Goal: Task Accomplishment & Management: Complete application form

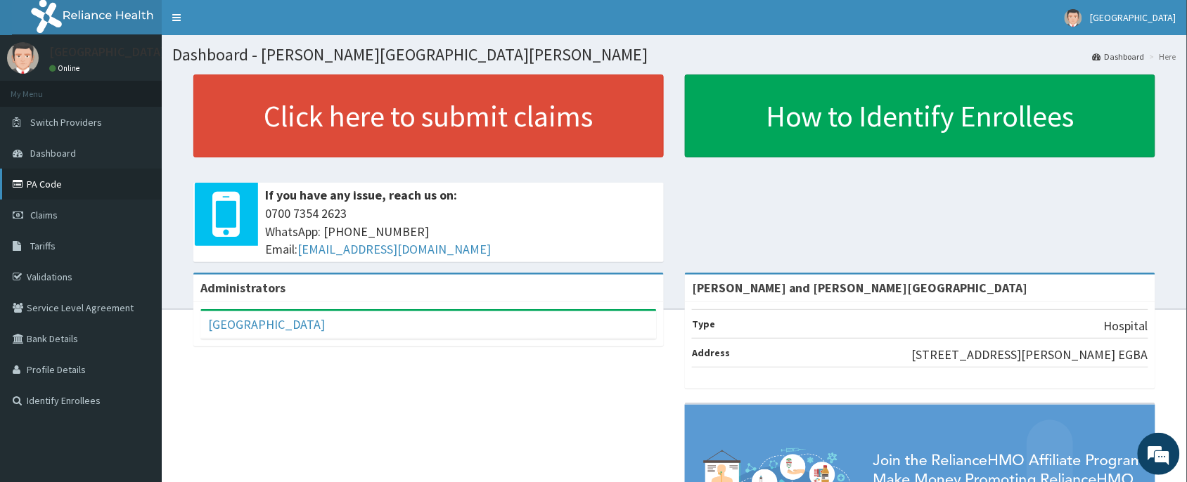
click at [54, 183] on link "PA Code" at bounding box center [81, 184] width 162 height 31
click at [47, 248] on span "Tariffs" at bounding box center [42, 246] width 25 height 13
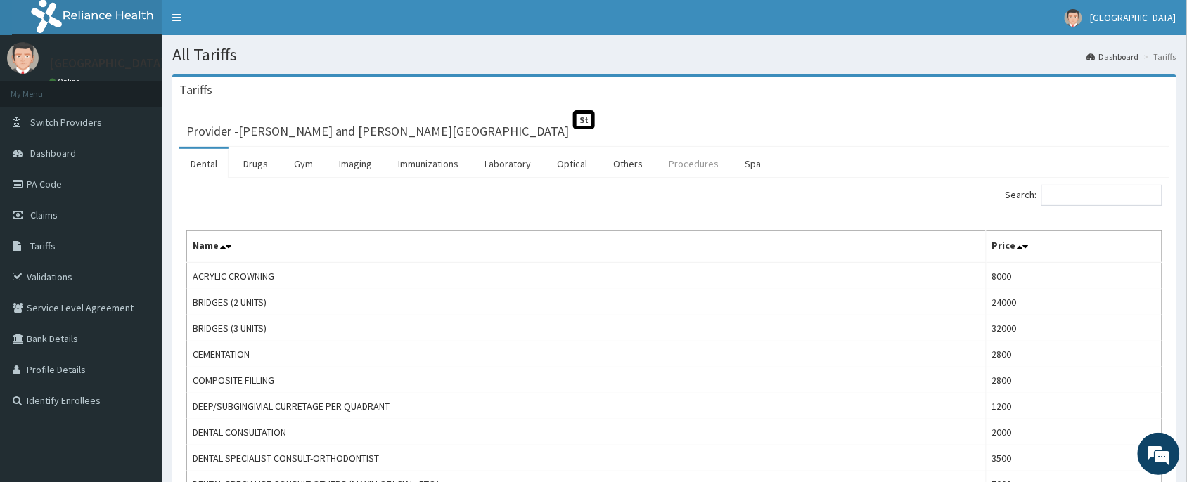
click at [700, 160] on link "Procedures" at bounding box center [694, 164] width 72 height 30
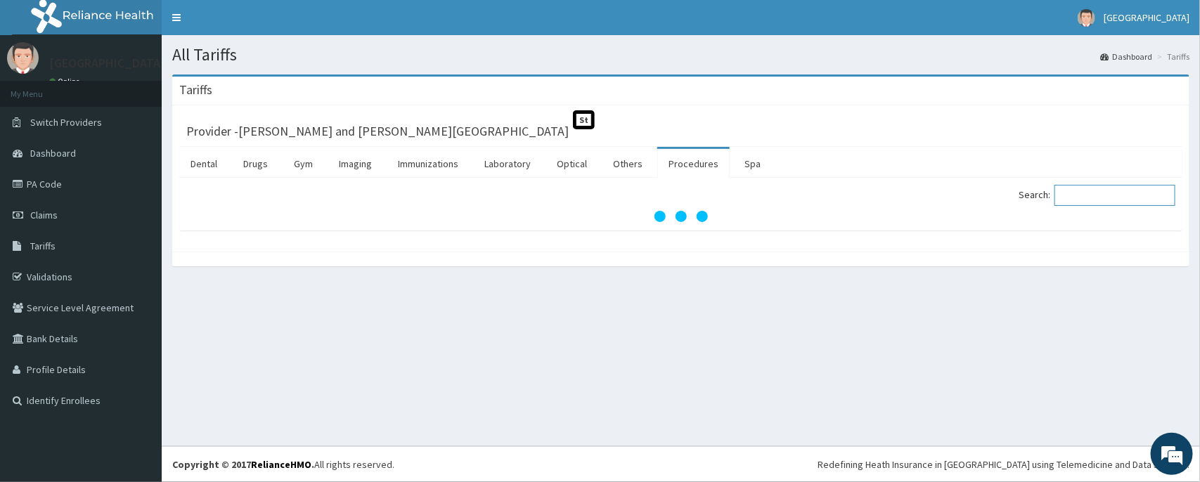
click at [1084, 192] on input "Search:" at bounding box center [1115, 195] width 121 height 21
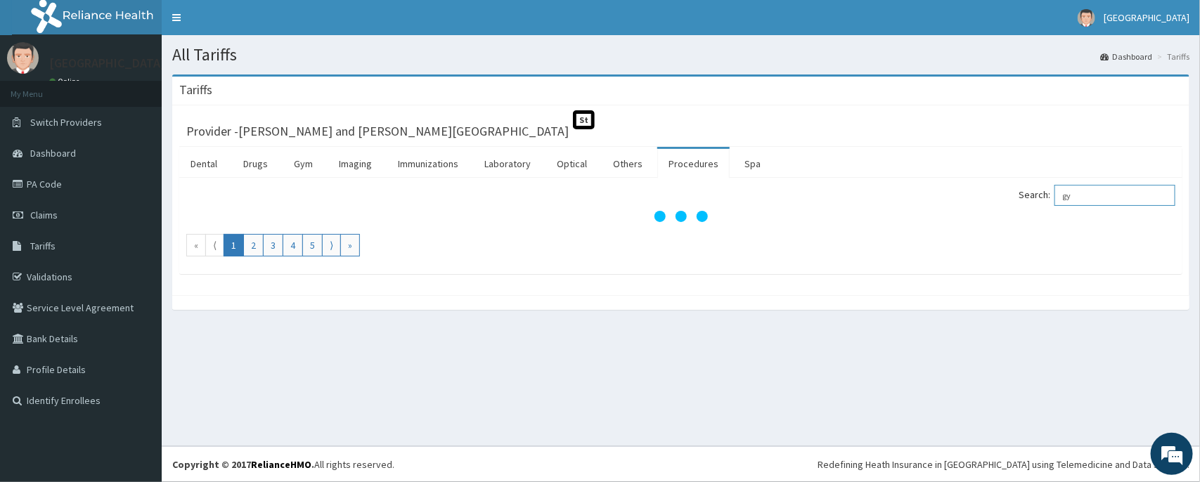
type input "g"
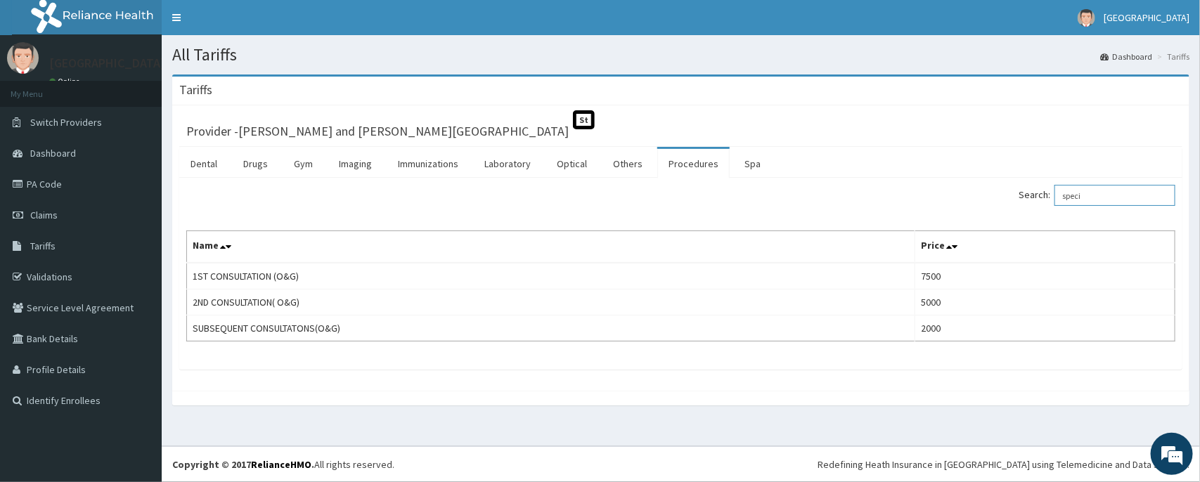
drag, startPoint x: 1092, startPoint y: 198, endPoint x: 986, endPoint y: 203, distance: 106.3
click at [986, 203] on div "Search: speci" at bounding box center [934, 197] width 485 height 25
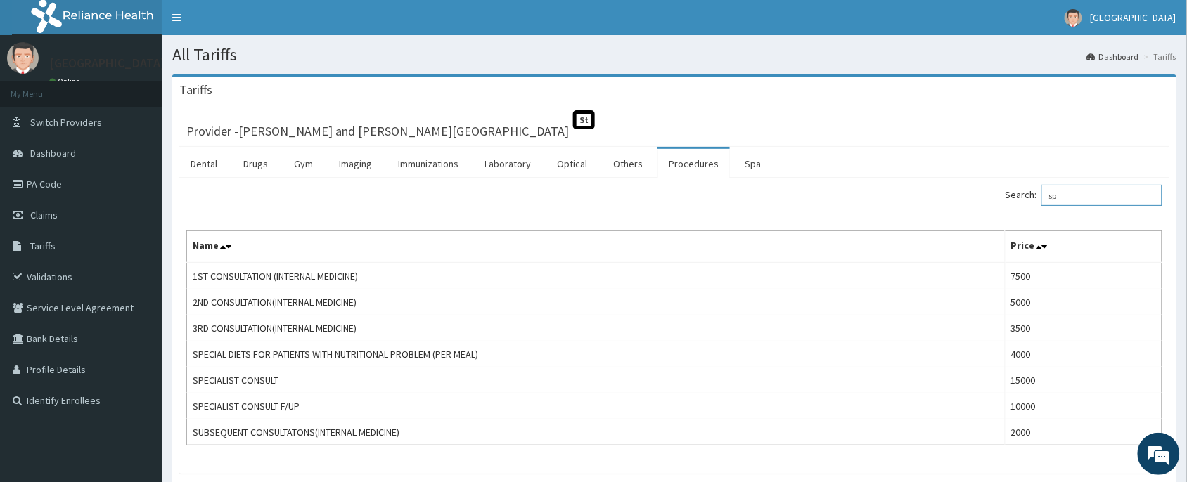
type input "s"
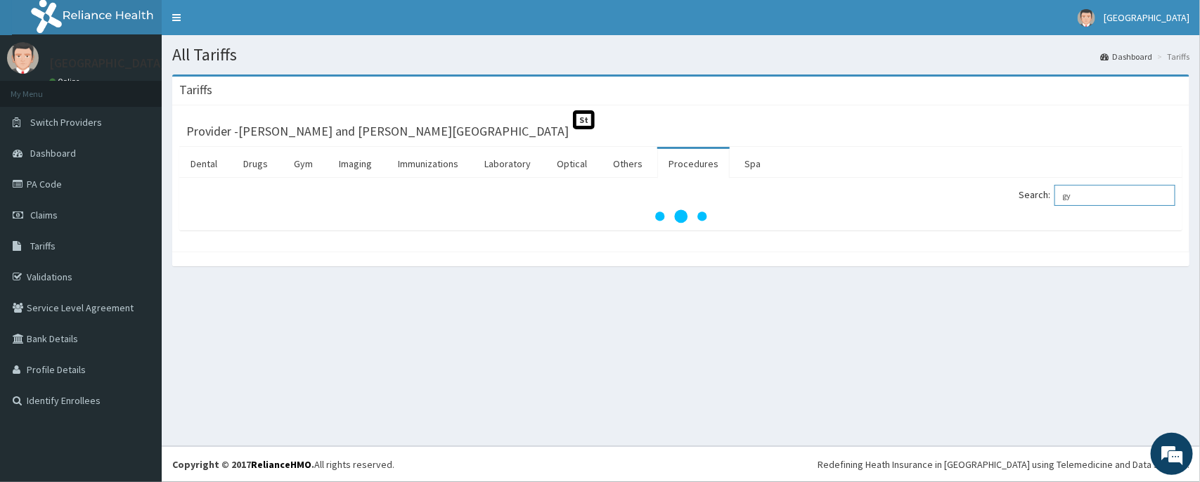
type input "g"
type input "s"
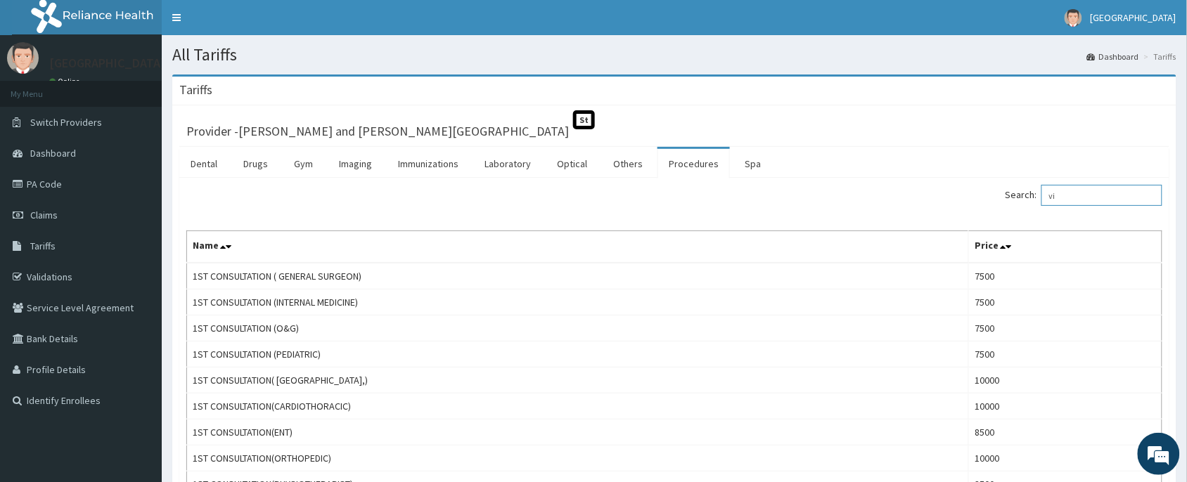
type input "v"
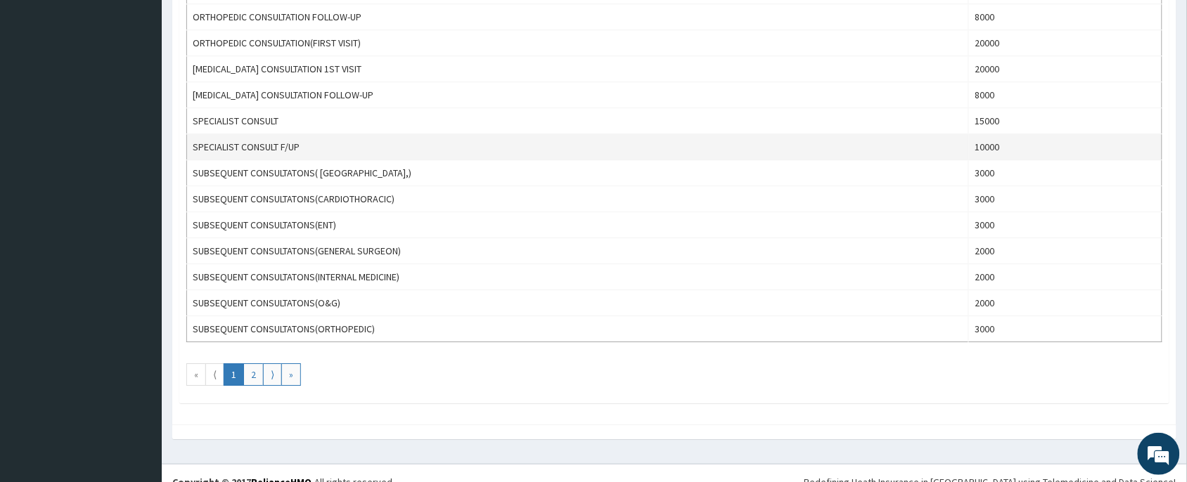
scroll to position [1143, 0]
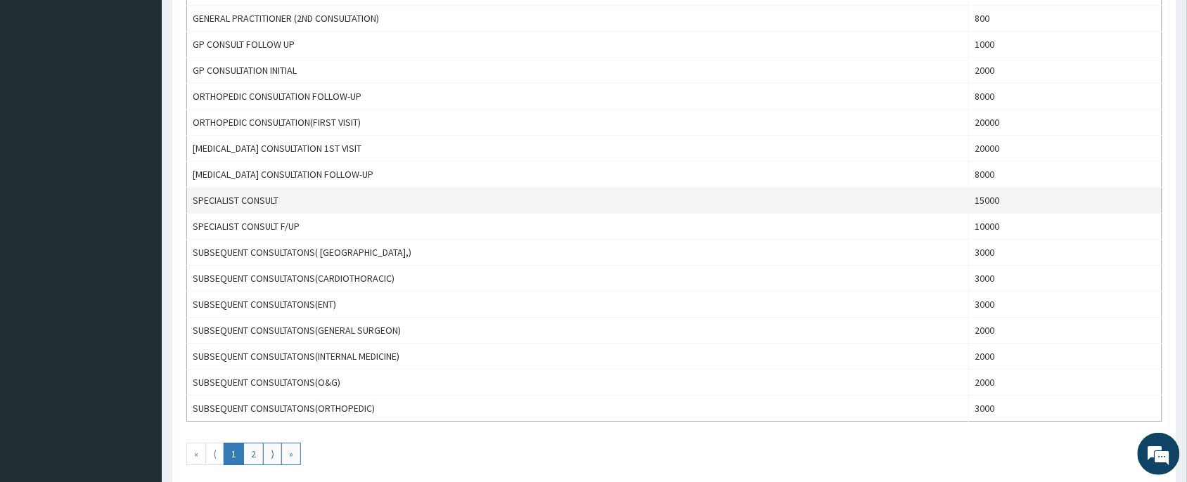
type input "consult"
click at [492, 210] on td "SPECIALIST CONSULT" at bounding box center [578, 201] width 782 height 26
click at [395, 210] on td "SPECIALIST CONSULT" at bounding box center [578, 201] width 782 height 26
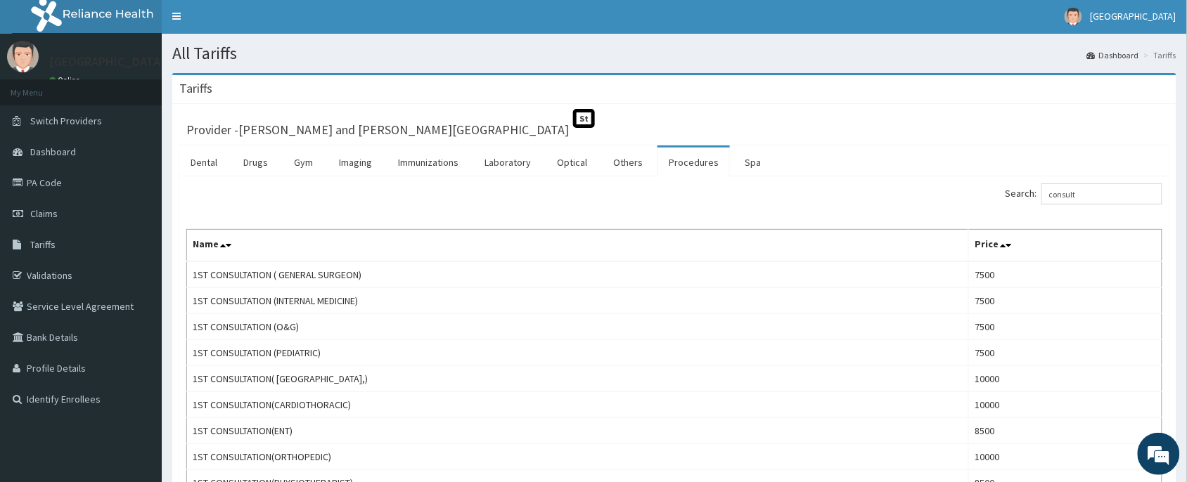
scroll to position [0, 0]
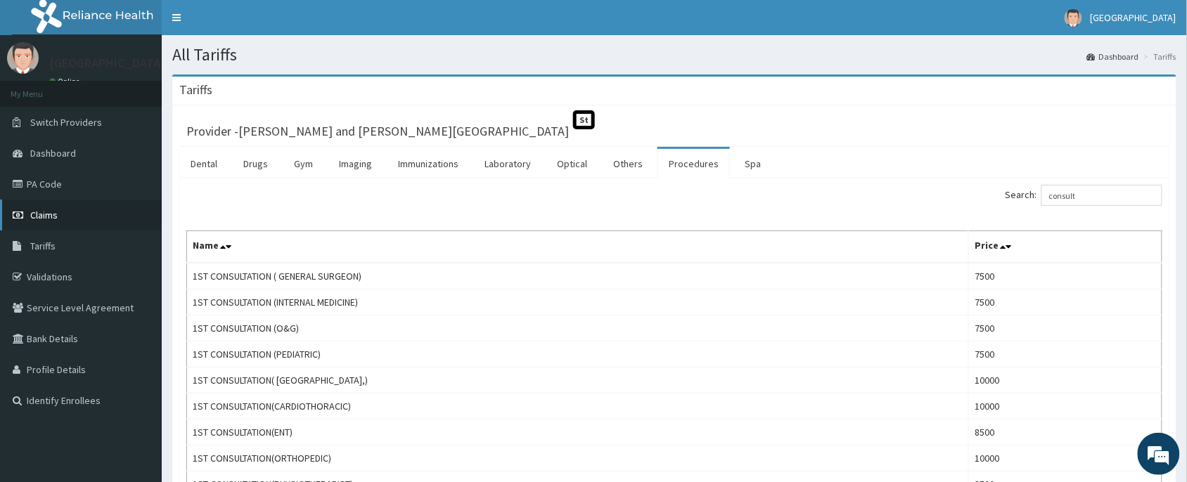
click at [37, 224] on link "Claims" at bounding box center [81, 215] width 162 height 31
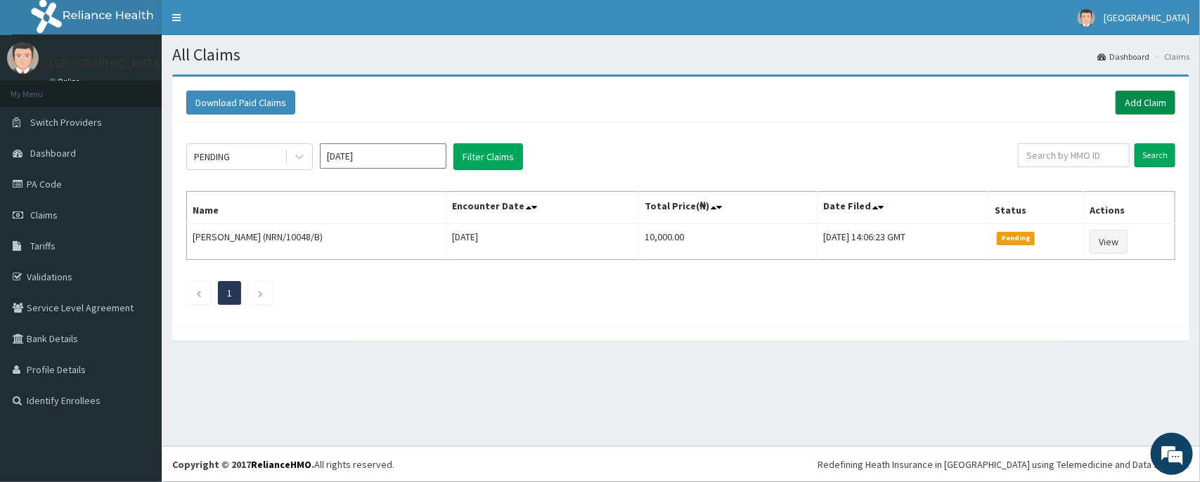
click at [1148, 102] on link "Add Claim" at bounding box center [1146, 103] width 60 height 24
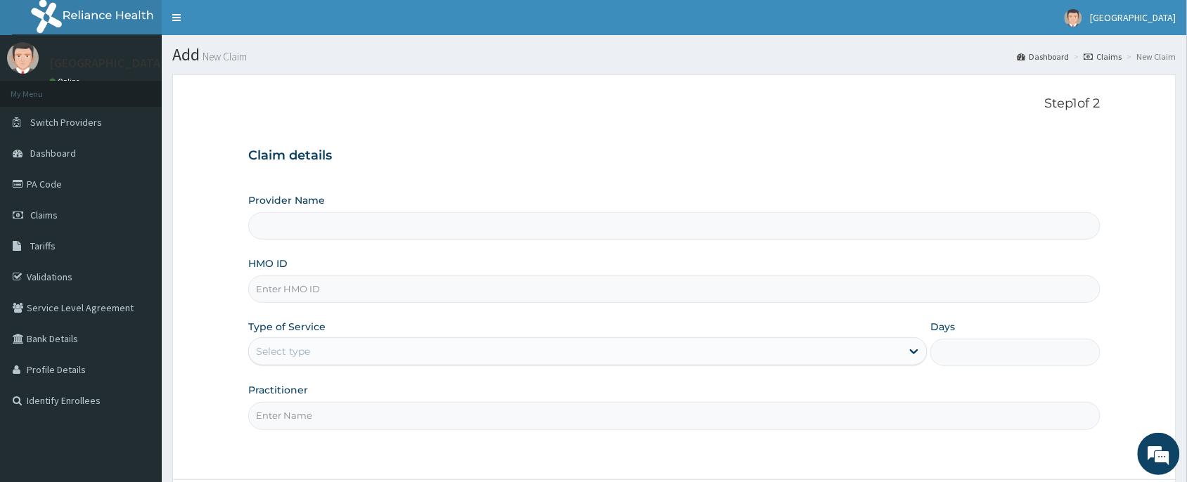
type input "BKS/10037/A"
type input "[PERSON_NAME] and [PERSON_NAME][GEOGRAPHIC_DATA]"
type input "BKS/10037/A"
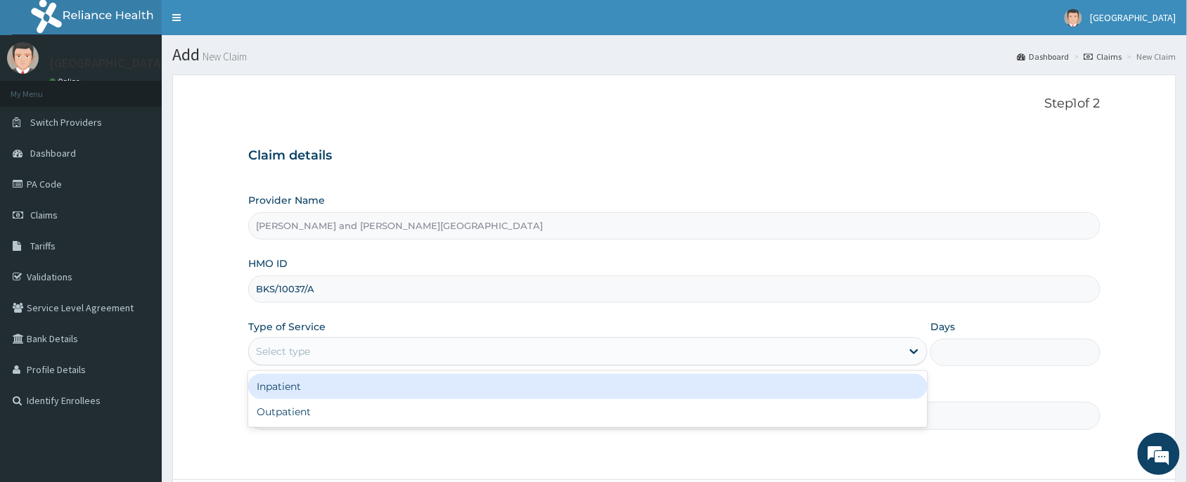
click at [334, 355] on div "Select type" at bounding box center [575, 351] width 653 height 23
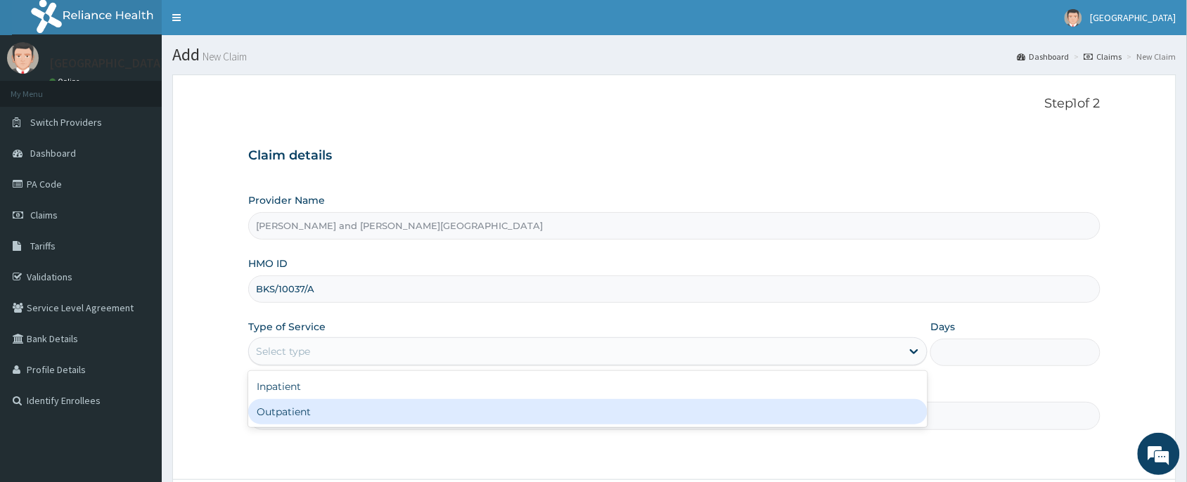
click at [304, 426] on div "Inpatient Outpatient" at bounding box center [587, 399] width 679 height 56
click at [293, 420] on div "Outpatient" at bounding box center [587, 411] width 679 height 25
type input "1"
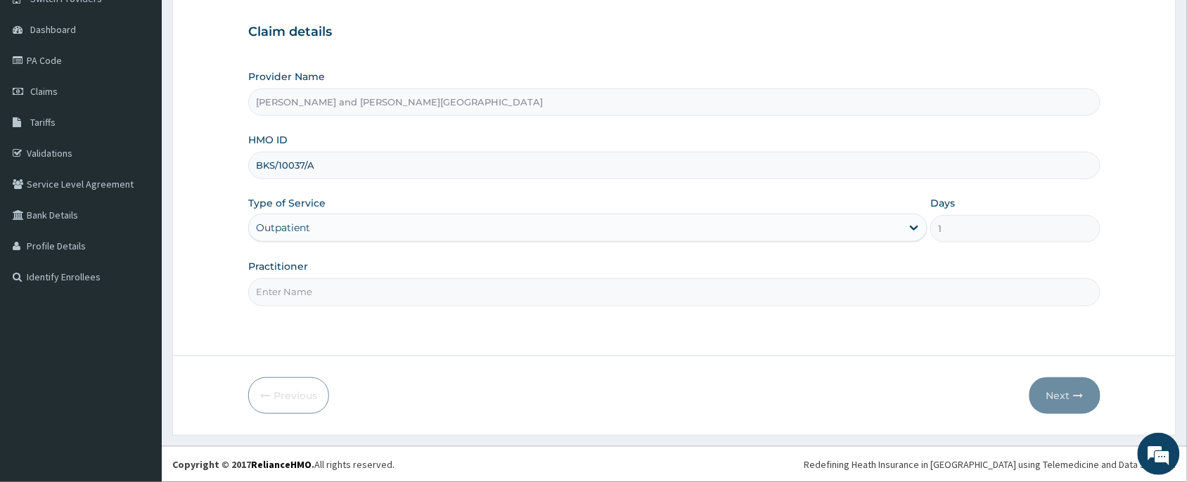
click at [294, 294] on input "Practitioner" at bounding box center [674, 291] width 852 height 27
type input "DR AKINOLA BELOVED"
click at [1046, 392] on button "Next" at bounding box center [1065, 396] width 71 height 37
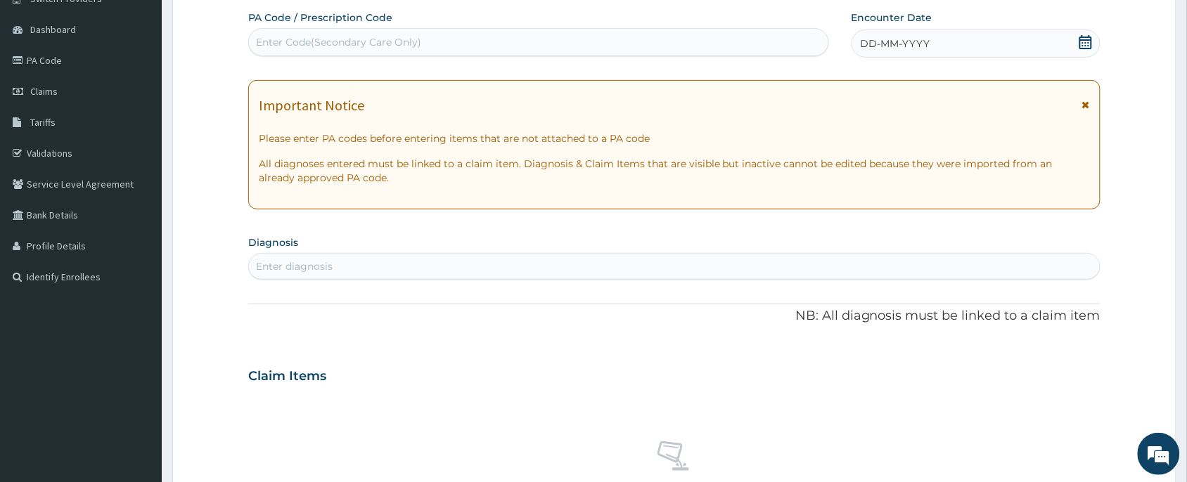
click at [279, 39] on div "Enter Code(Secondary Care Only)" at bounding box center [338, 42] width 165 height 14
paste input "PA/089C2B"
type input "PA/089C2B"
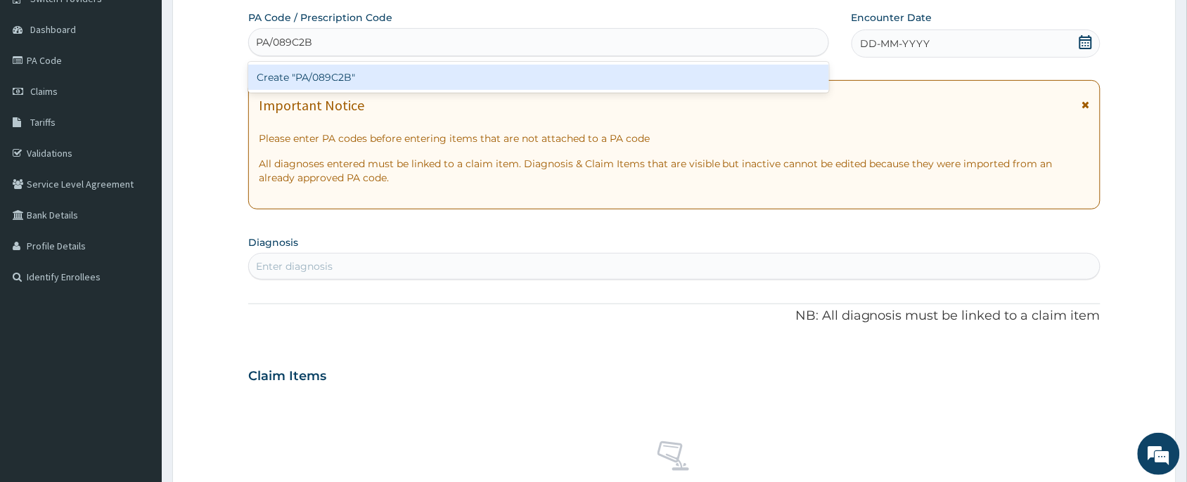
click at [308, 79] on div "Create "PA/089C2B"" at bounding box center [538, 77] width 581 height 25
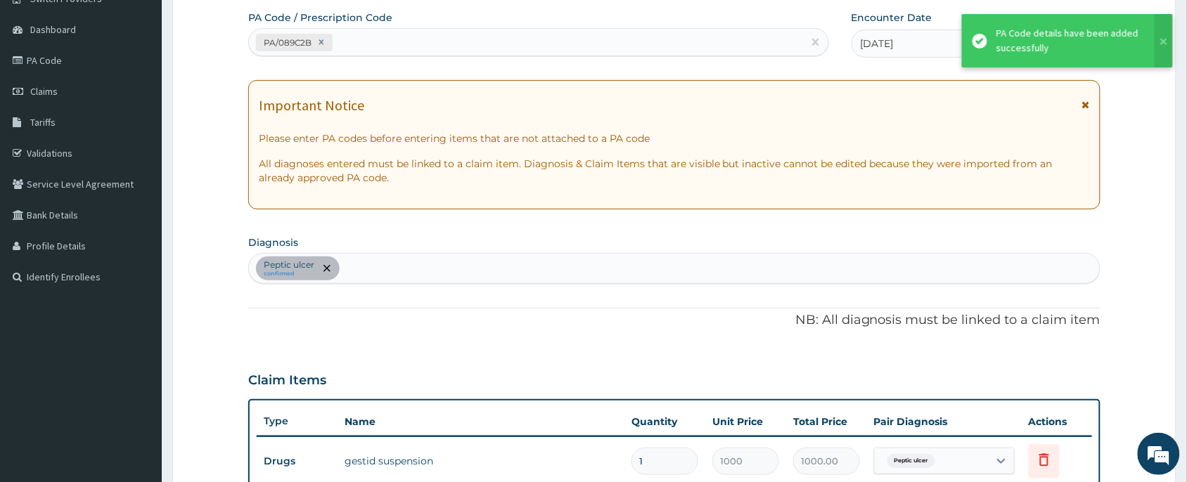
scroll to position [392, 0]
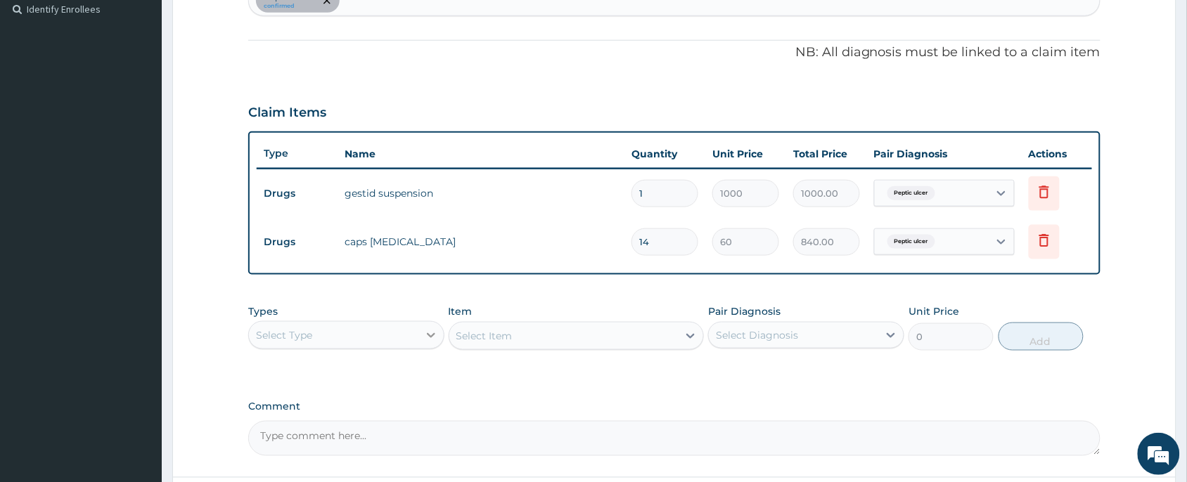
click at [434, 324] on div at bounding box center [430, 335] width 25 height 25
click at [302, 417] on div "Procedures" at bounding box center [346, 421] width 196 height 25
click at [527, 314] on div "Item Select Item" at bounding box center [577, 328] width 256 height 46
click at [520, 338] on div "Select Item" at bounding box center [563, 336] width 229 height 23
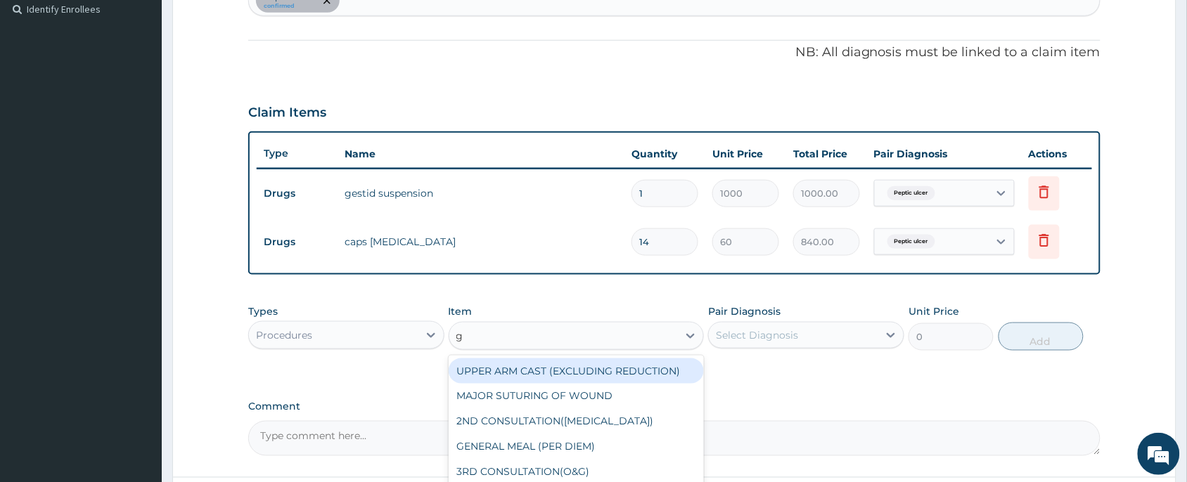
type input "gp"
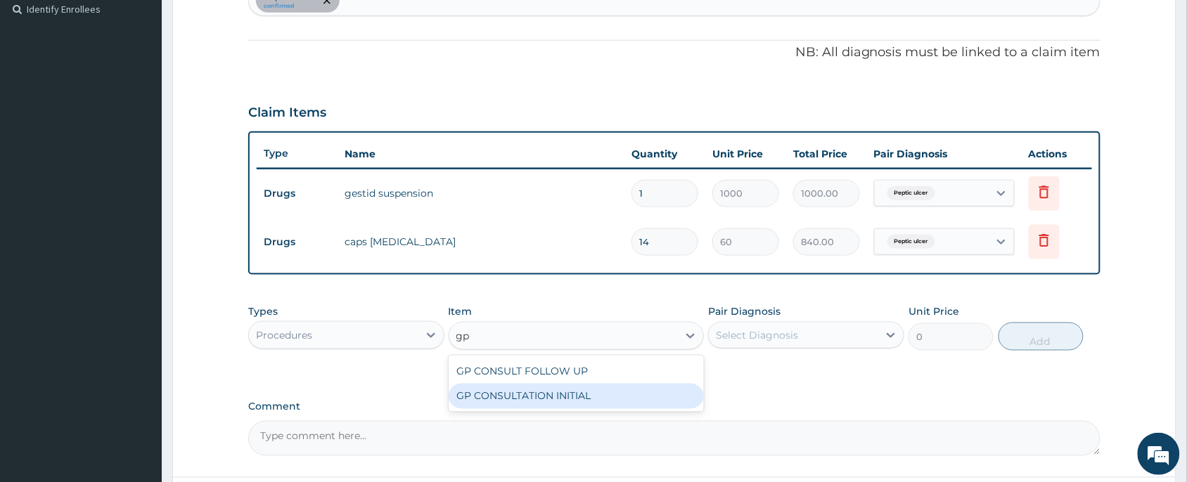
click at [589, 401] on div "GP CONSULTATION INITIAL" at bounding box center [577, 396] width 256 height 25
type input "2000"
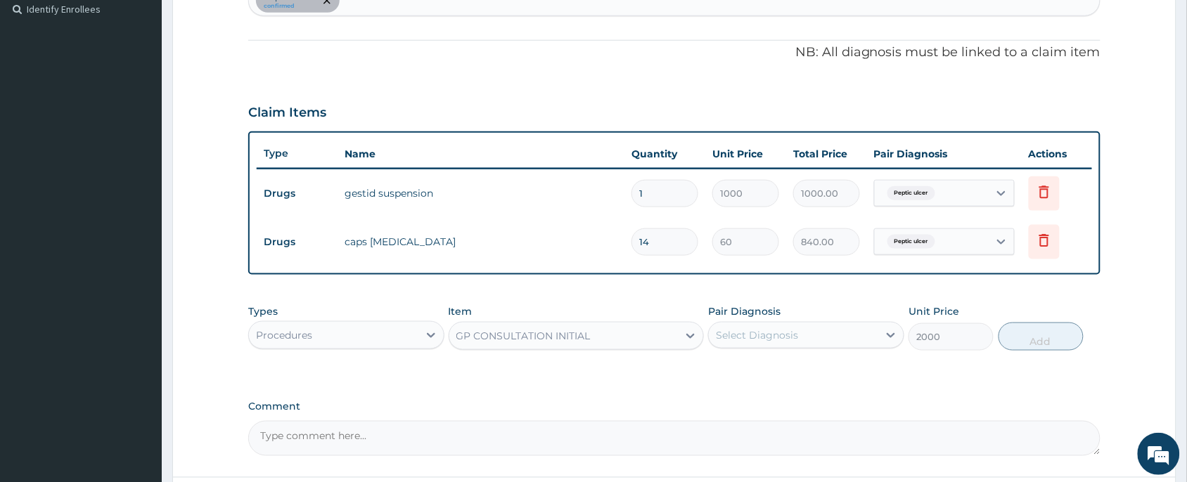
click at [844, 338] on div "Select Diagnosis" at bounding box center [793, 335] width 169 height 23
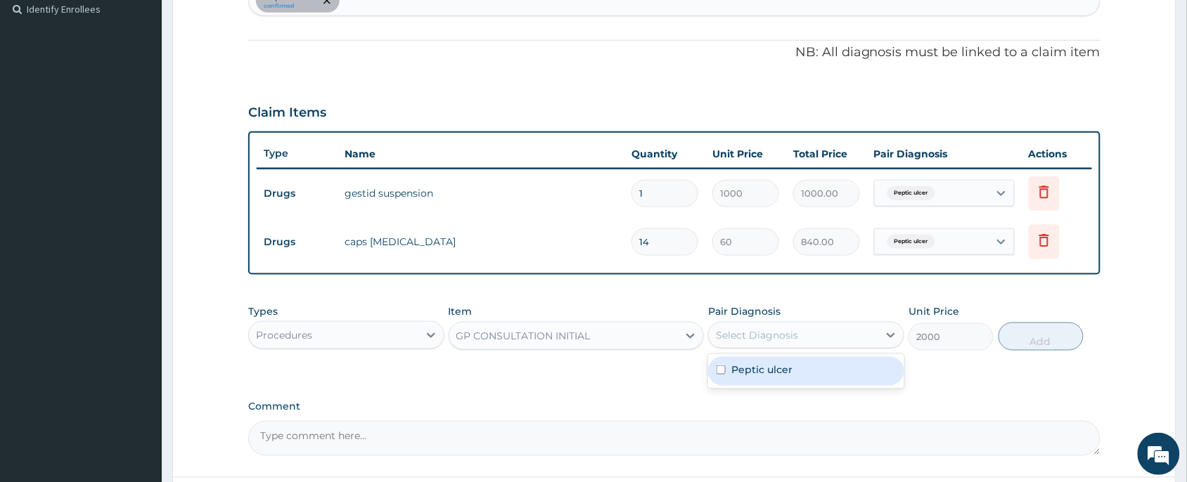
click at [796, 366] on div "Peptic ulcer" at bounding box center [806, 371] width 196 height 29
checkbox input "true"
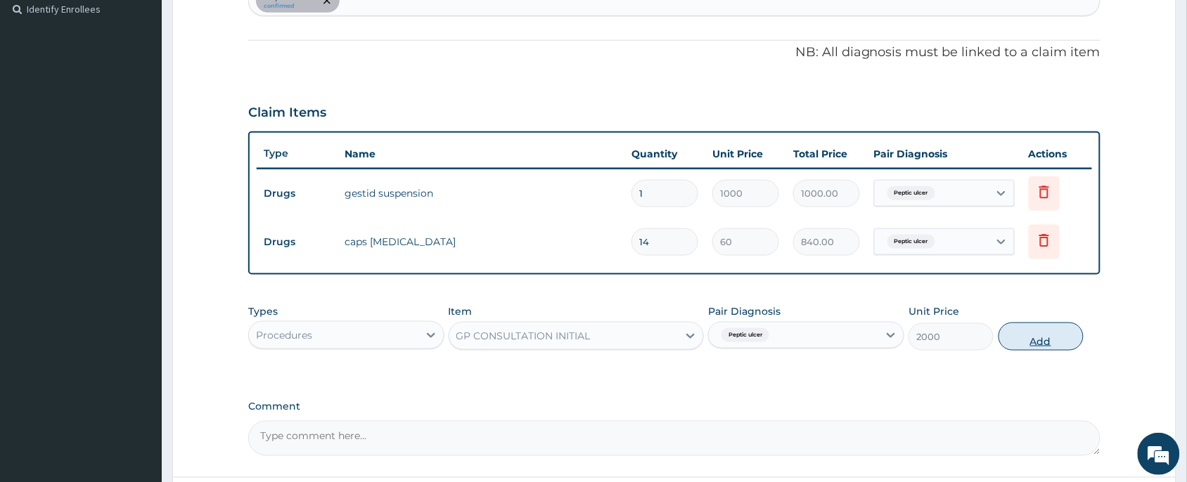
click at [1036, 338] on button "Add" at bounding box center [1041, 337] width 85 height 28
type input "0"
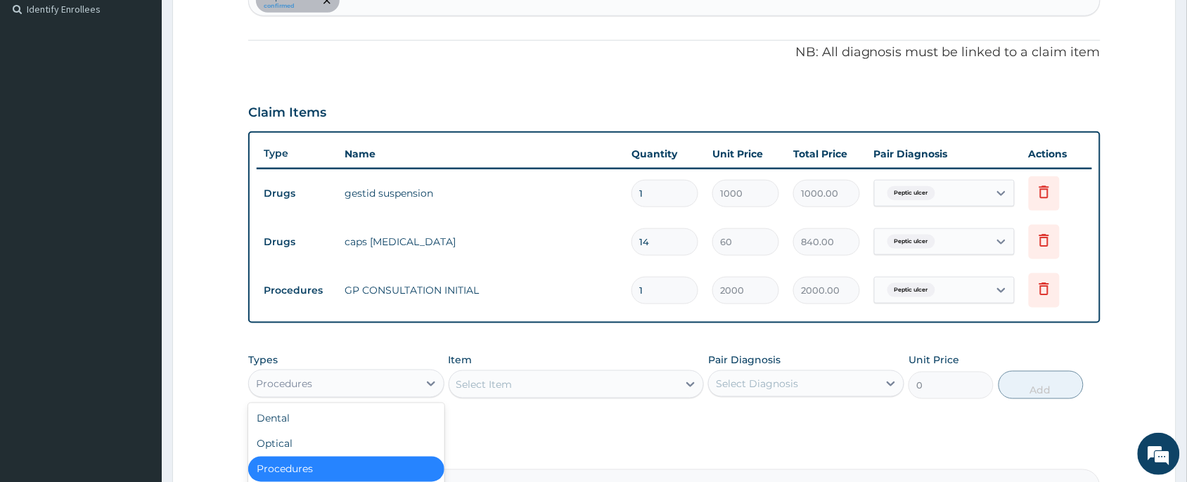
click at [392, 380] on div "Procedures" at bounding box center [333, 384] width 169 height 23
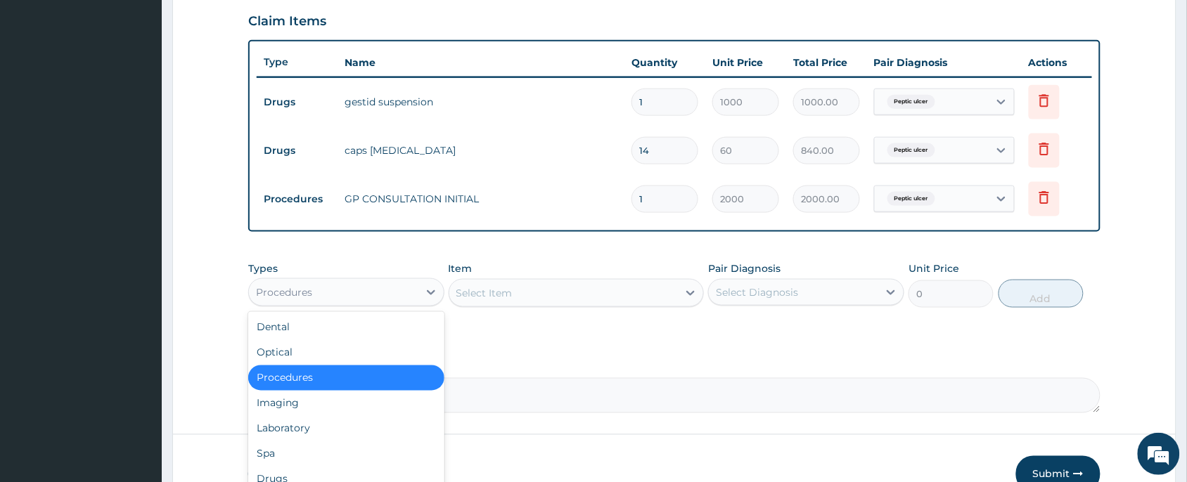
scroll to position [561, 0]
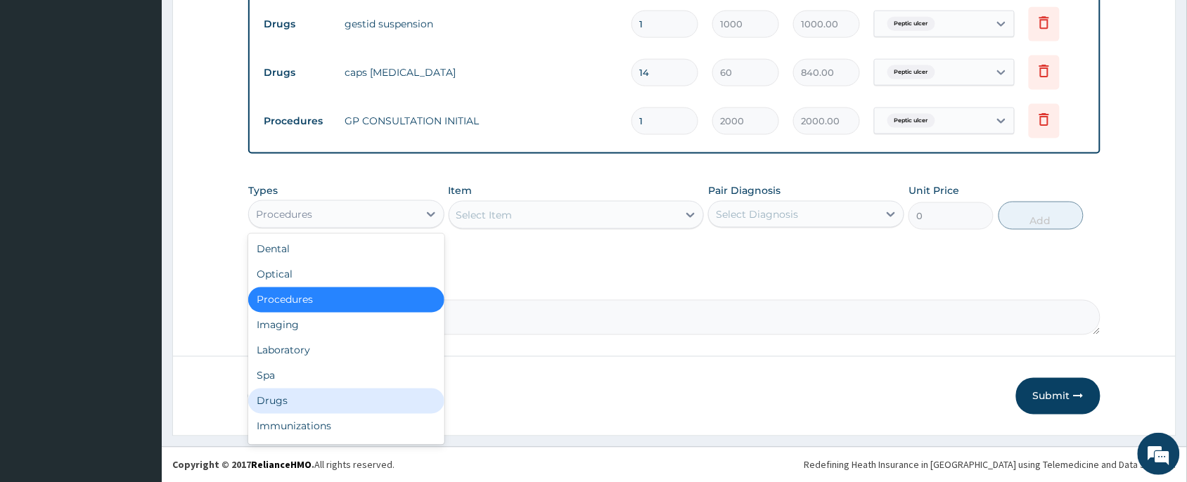
click at [289, 396] on div "Drugs" at bounding box center [346, 401] width 196 height 25
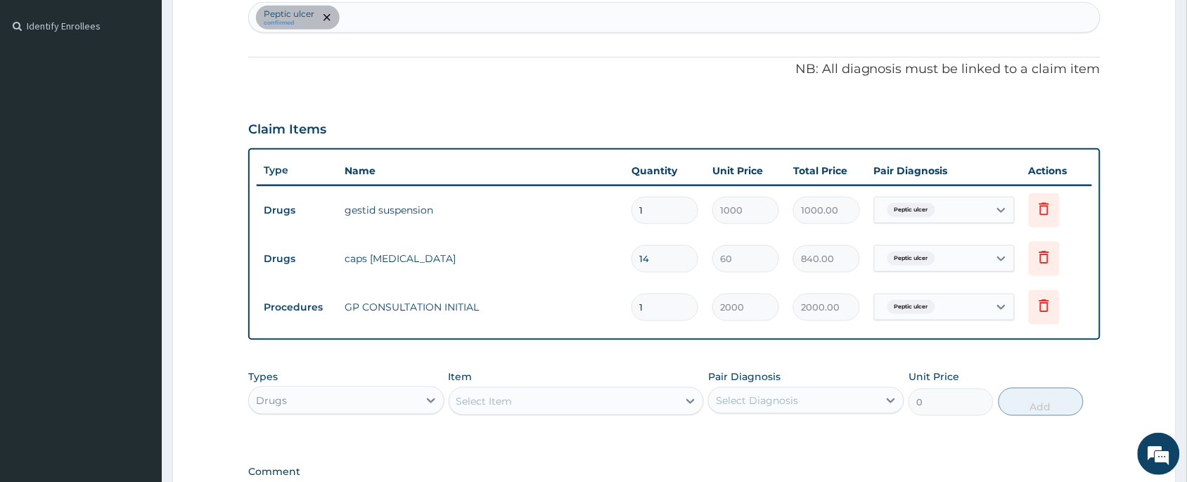
scroll to position [245, 0]
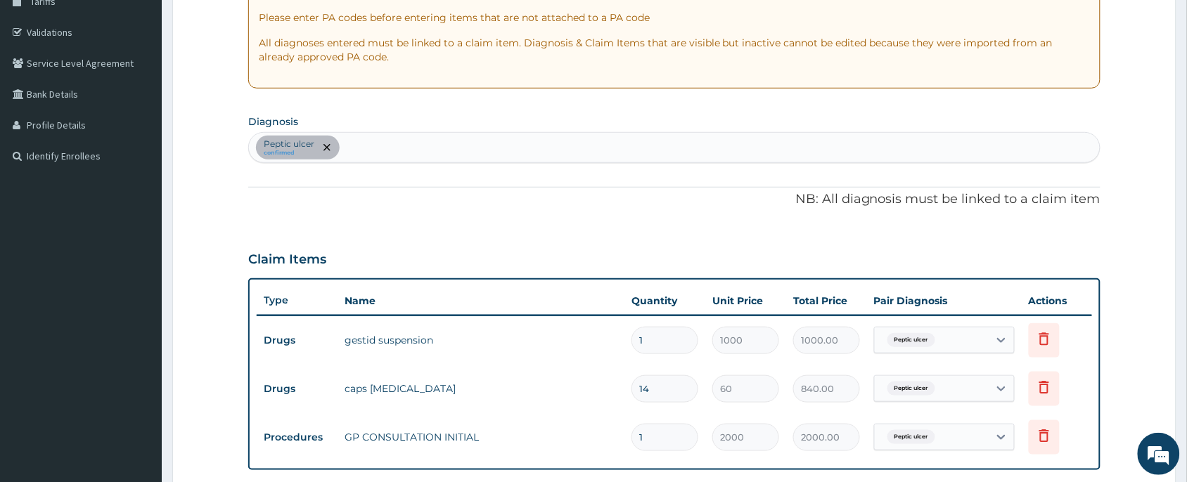
click at [401, 148] on div "Peptic ulcer confirmed" at bounding box center [674, 148] width 851 height 30
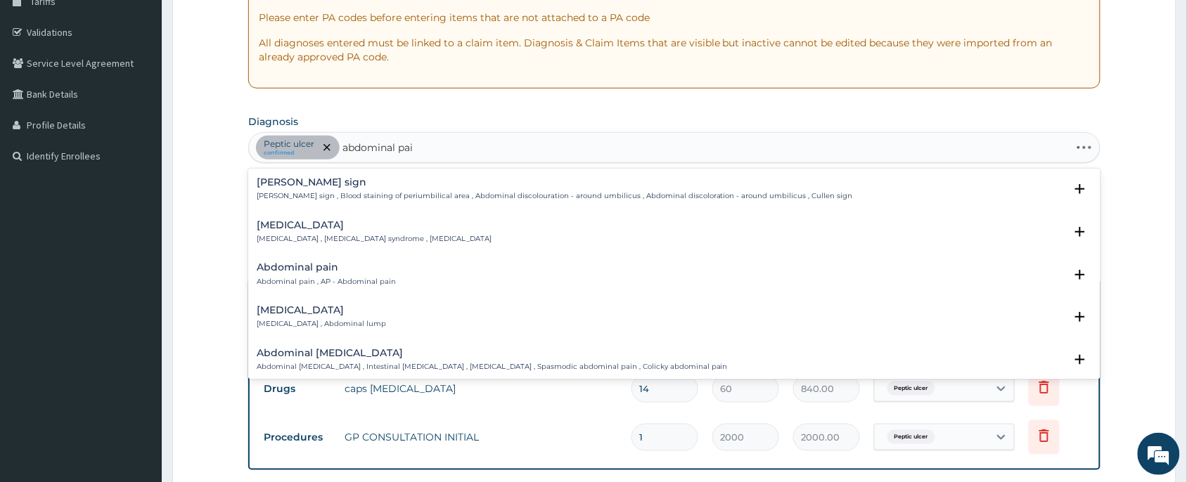
type input "abdominal pain"
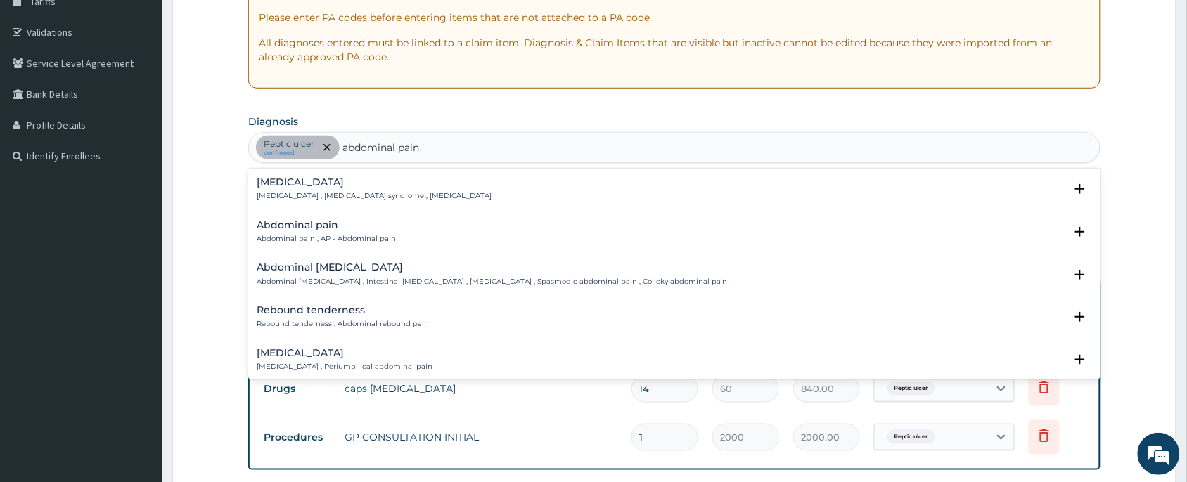
click at [308, 234] on p "Abdominal pain , AP - Abdominal pain" at bounding box center [326, 239] width 139 height 10
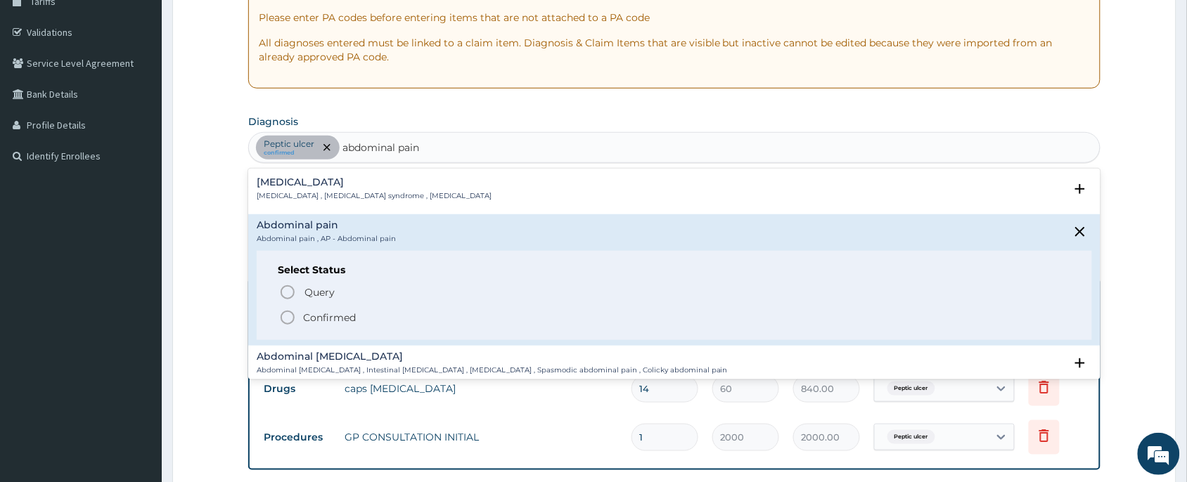
click at [287, 318] on icon "status option filled" at bounding box center [287, 317] width 17 height 17
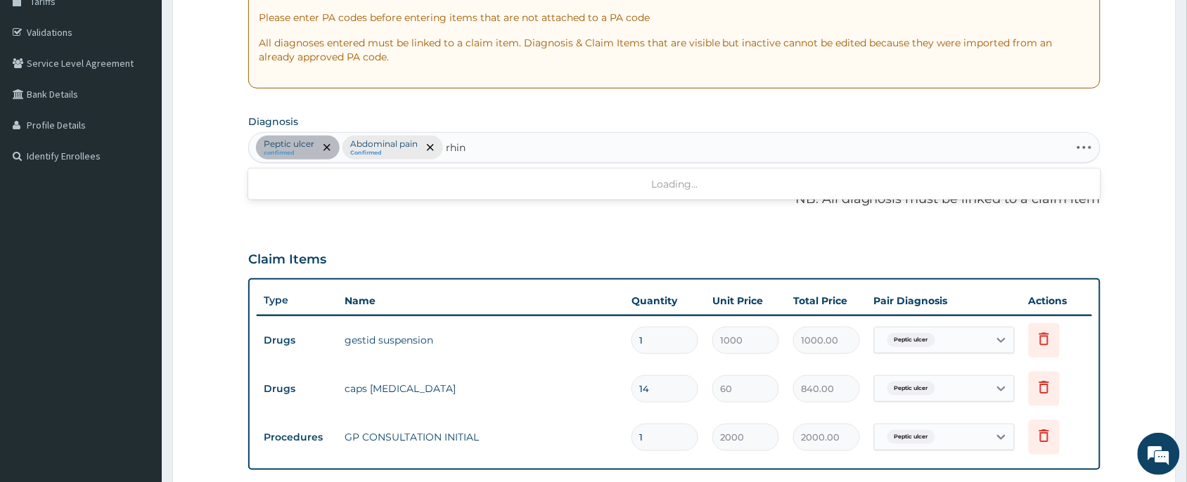
type input "rhini"
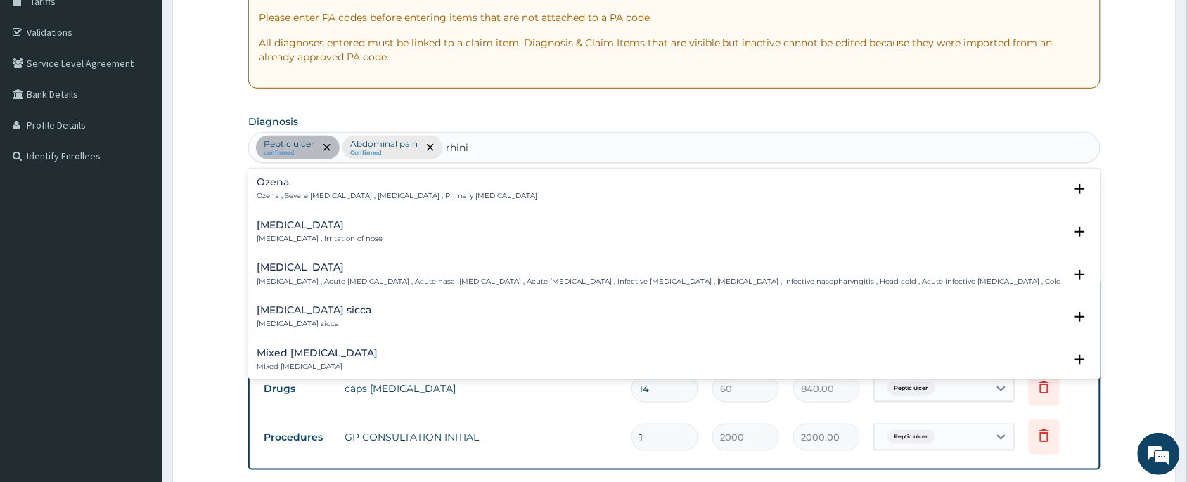
click at [260, 227] on h4 "Rhinitis" at bounding box center [320, 225] width 126 height 11
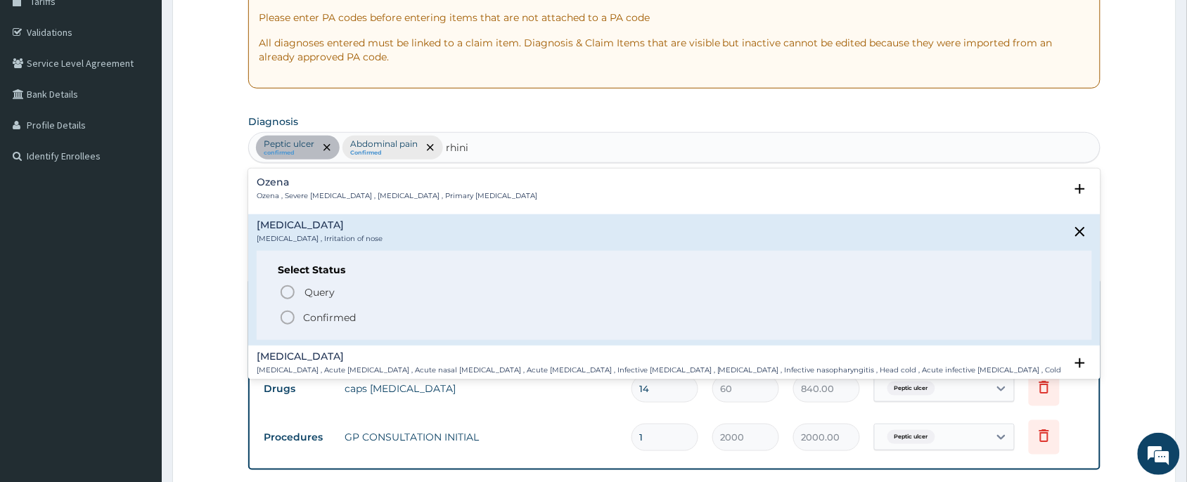
click at [285, 320] on icon "status option filled" at bounding box center [287, 317] width 17 height 17
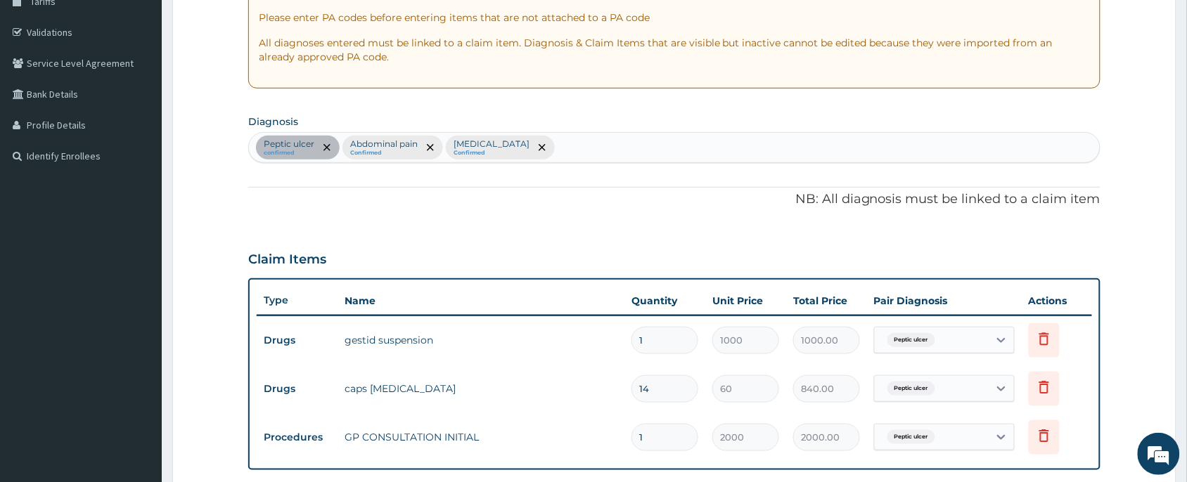
scroll to position [561, 0]
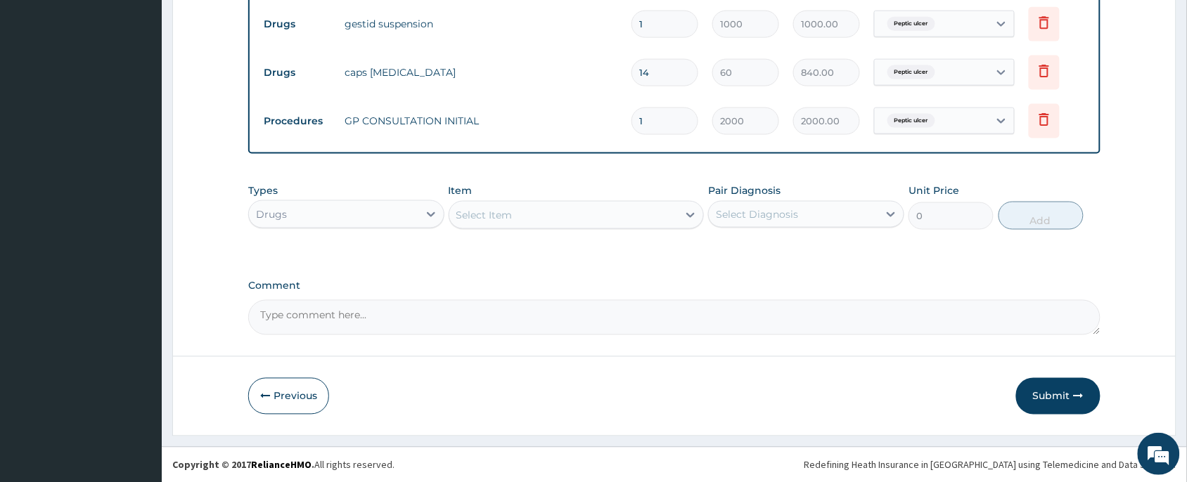
click at [487, 219] on div "Select Item" at bounding box center [484, 215] width 56 height 14
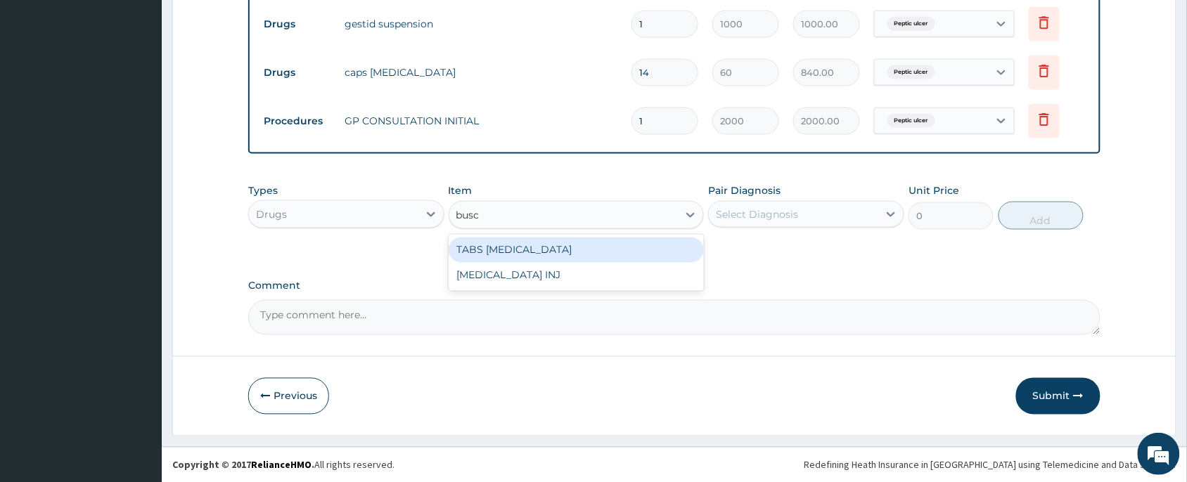
type input "busco"
click at [589, 255] on div "TABS BUSCOPAN" at bounding box center [577, 250] width 256 height 25
type input "20"
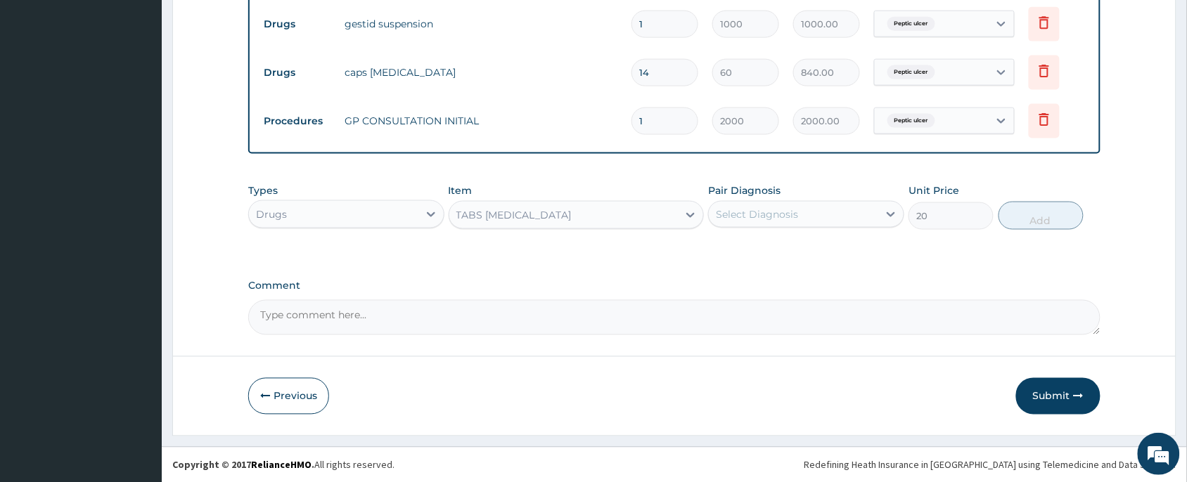
click at [786, 229] on div "Pair Diagnosis Select Diagnosis" at bounding box center [806, 207] width 196 height 46
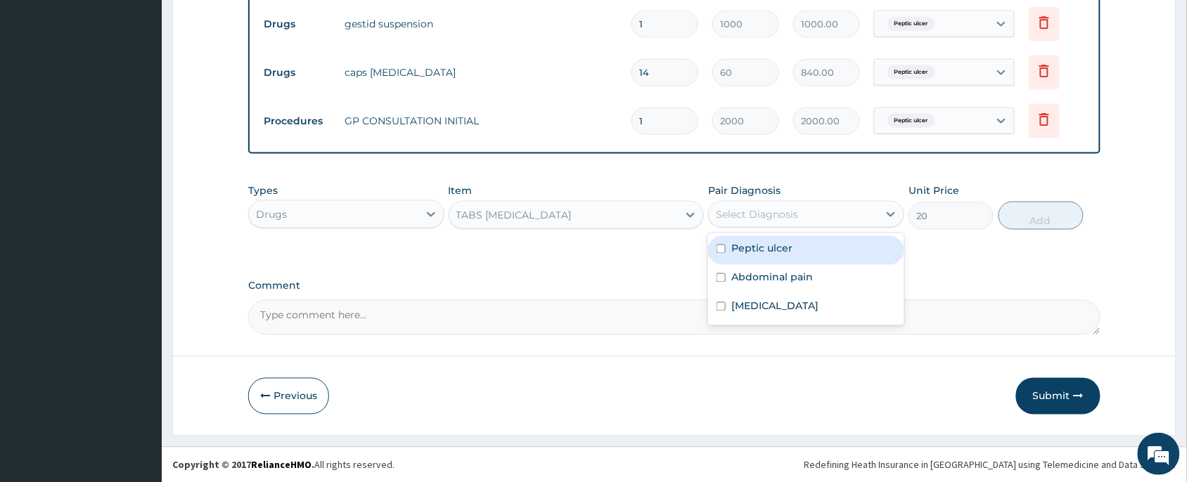
click at [798, 214] on div "Select Diagnosis" at bounding box center [793, 214] width 169 height 23
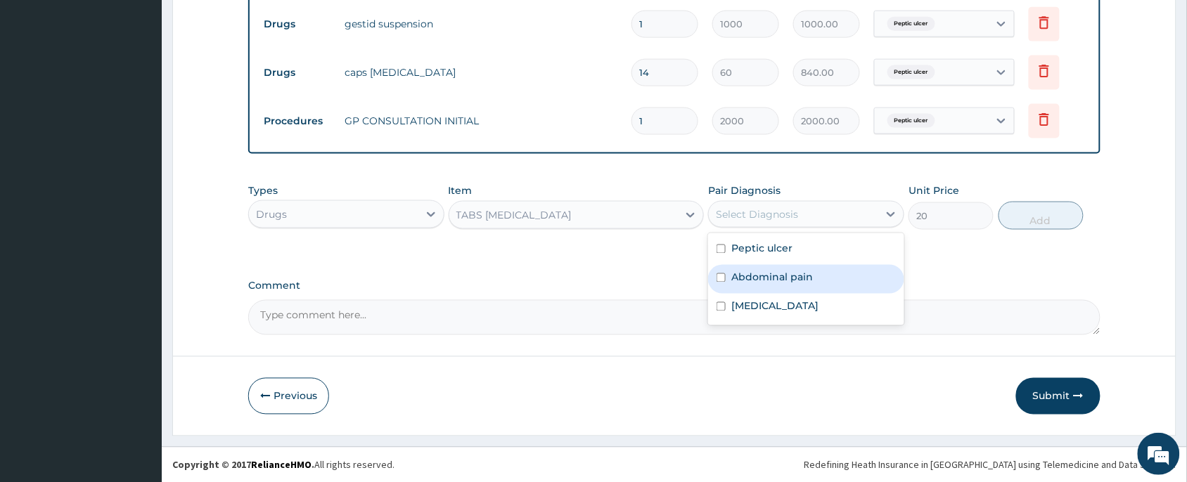
click at [793, 281] on label "Abdominal pain" at bounding box center [772, 278] width 82 height 14
checkbox input "true"
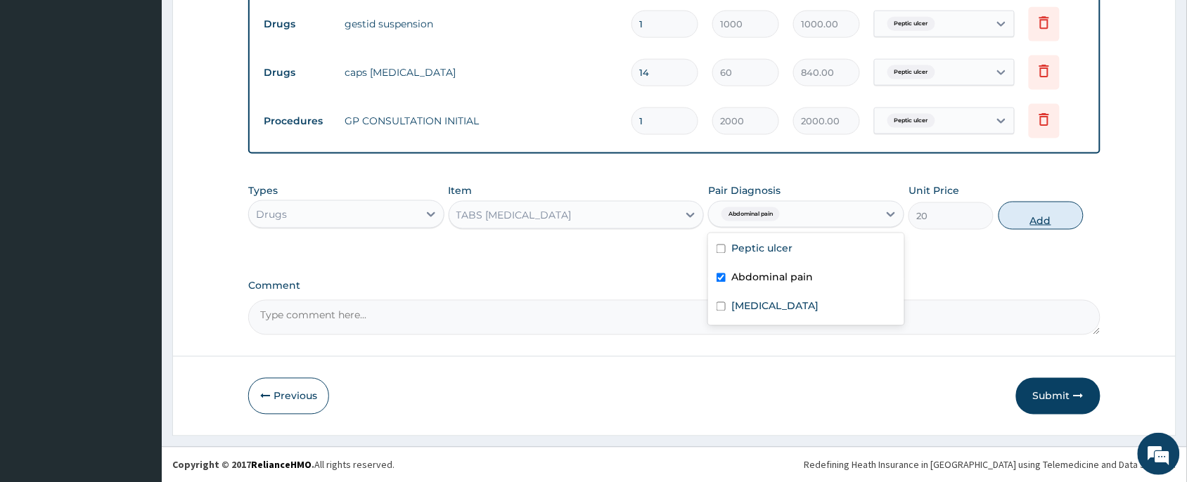
click at [1041, 213] on button "Add" at bounding box center [1041, 216] width 85 height 28
type input "0"
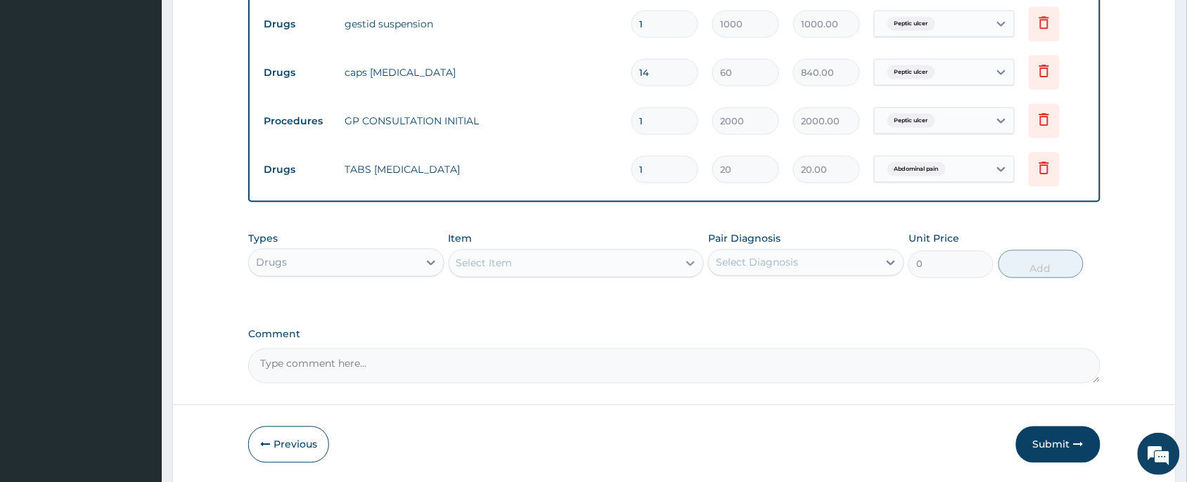
type input "0.00"
type input "8"
type input "160.00"
type input "8"
drag, startPoint x: 553, startPoint y: 272, endPoint x: 557, endPoint y: 261, distance: 11.8
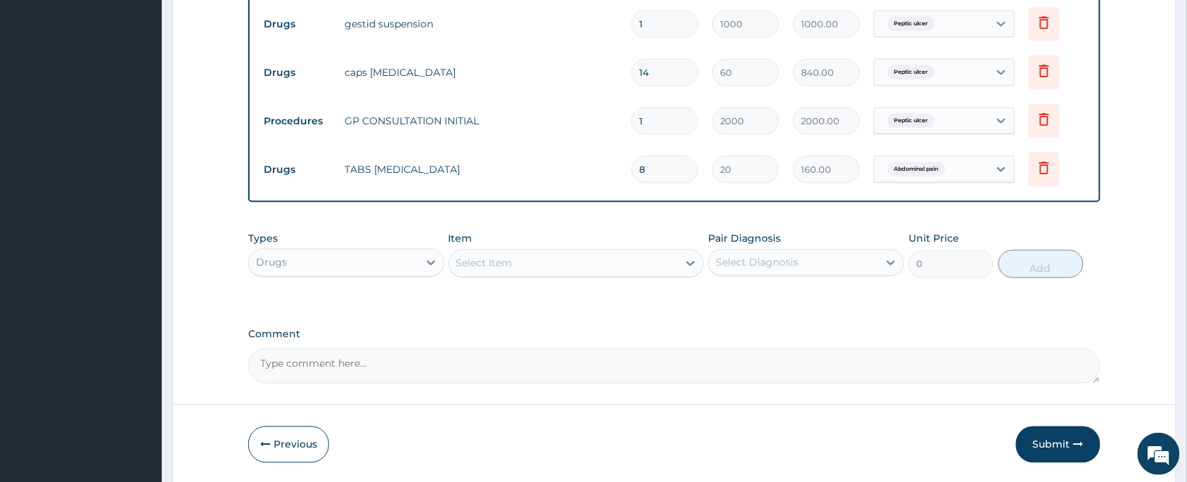
click at [556, 265] on div "Select Item" at bounding box center [563, 263] width 229 height 23
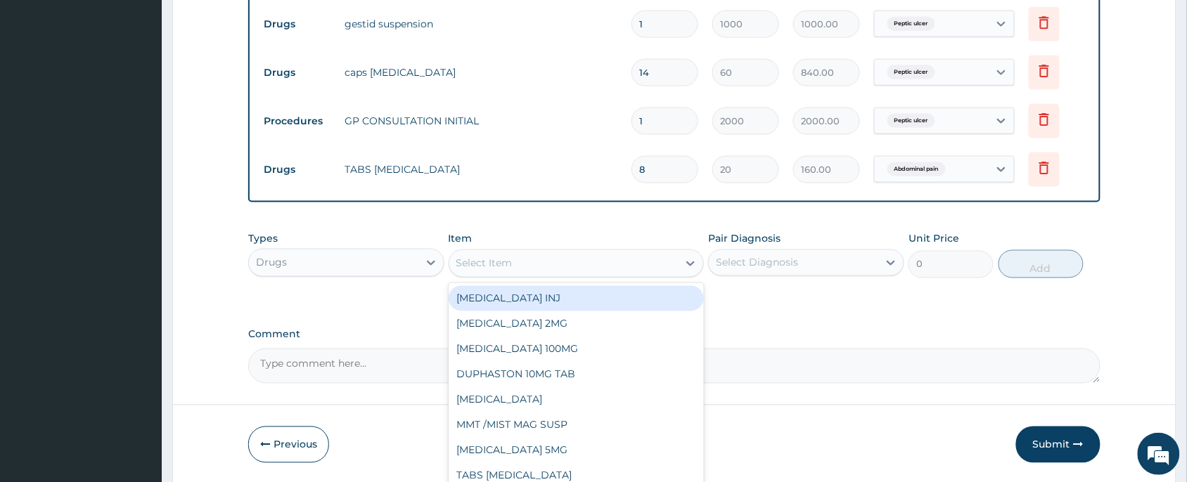
click at [558, 261] on div "Select Item" at bounding box center [563, 263] width 229 height 23
type input "lorat"
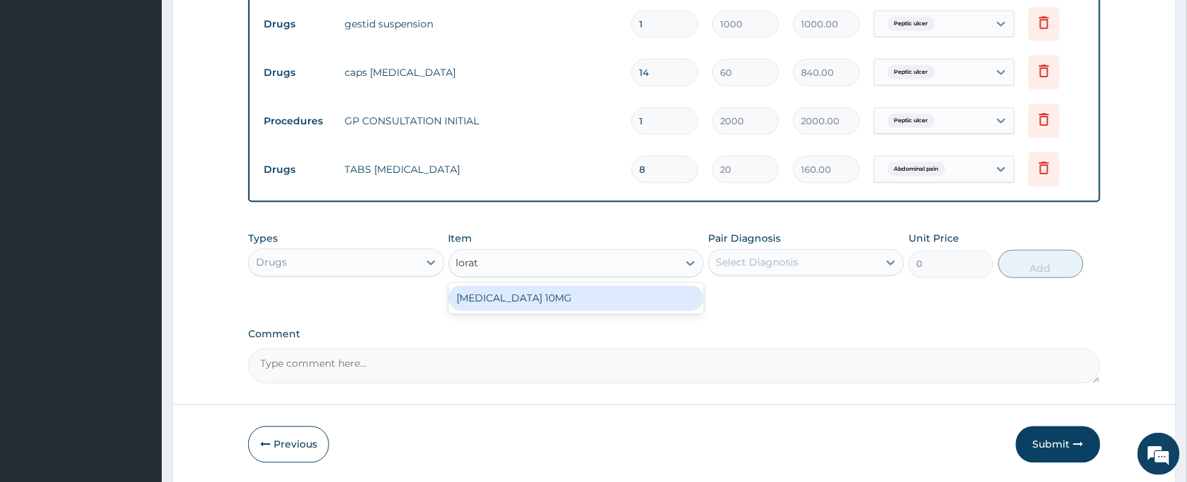
click at [568, 297] on div "LORATADINE 10MG" at bounding box center [577, 298] width 256 height 25
type input "30"
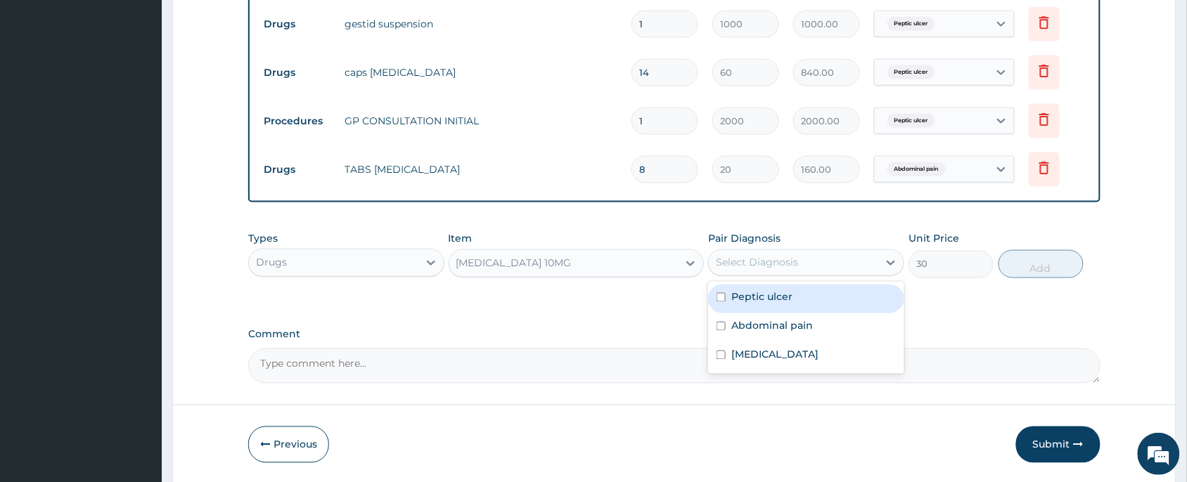
click at [841, 265] on div "Select Diagnosis" at bounding box center [793, 263] width 169 height 23
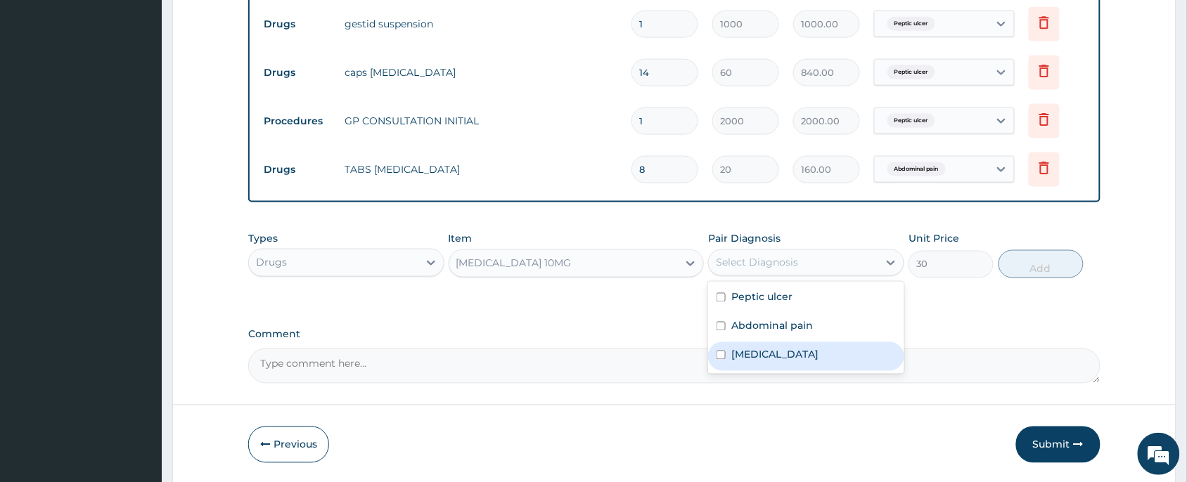
click at [781, 359] on div "Rhinitis" at bounding box center [806, 356] width 196 height 29
checkbox input "true"
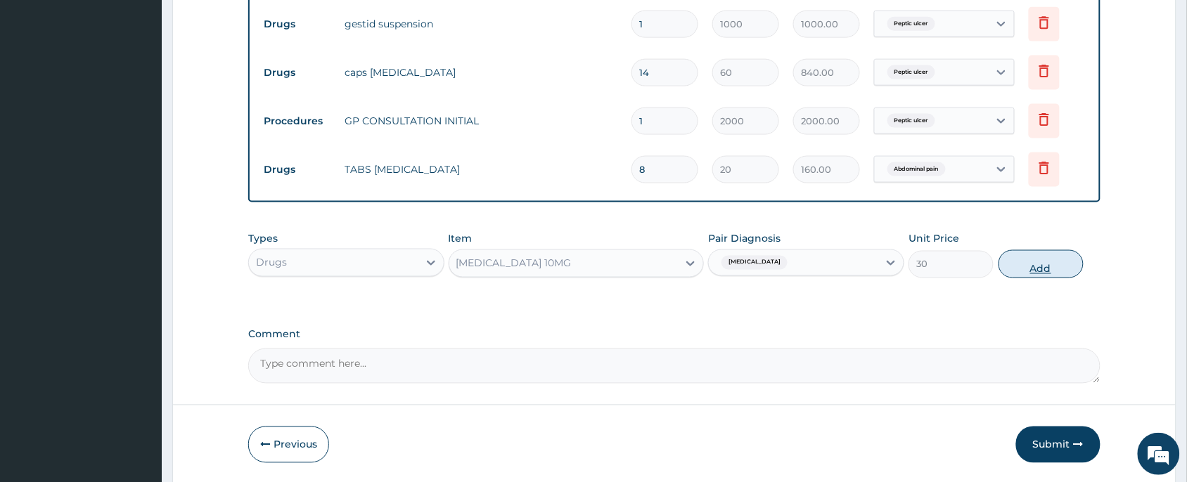
click at [1075, 255] on button "Add" at bounding box center [1041, 264] width 85 height 28
type input "0"
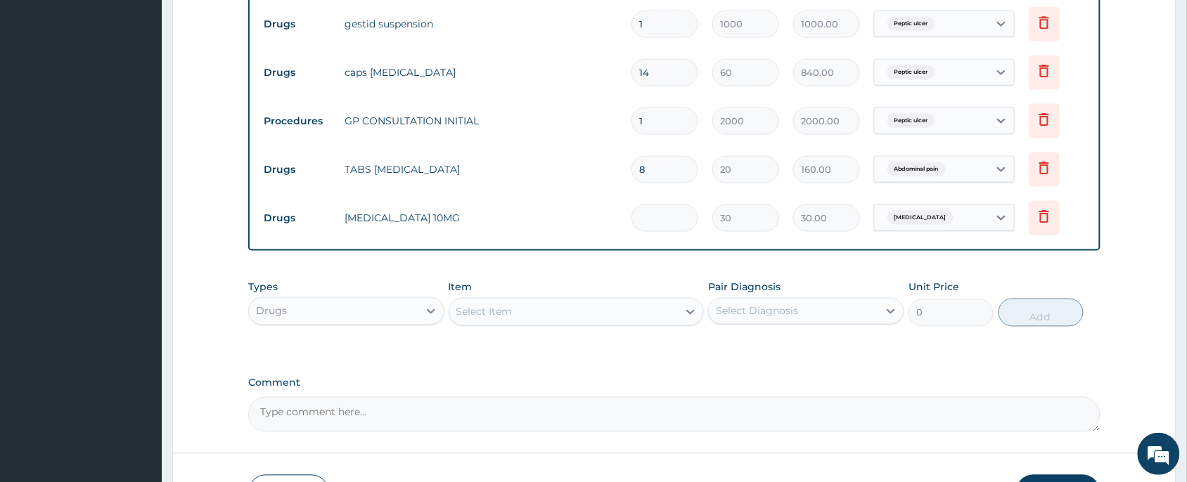
type input "0.00"
type input "5"
type input "150.00"
type input "5"
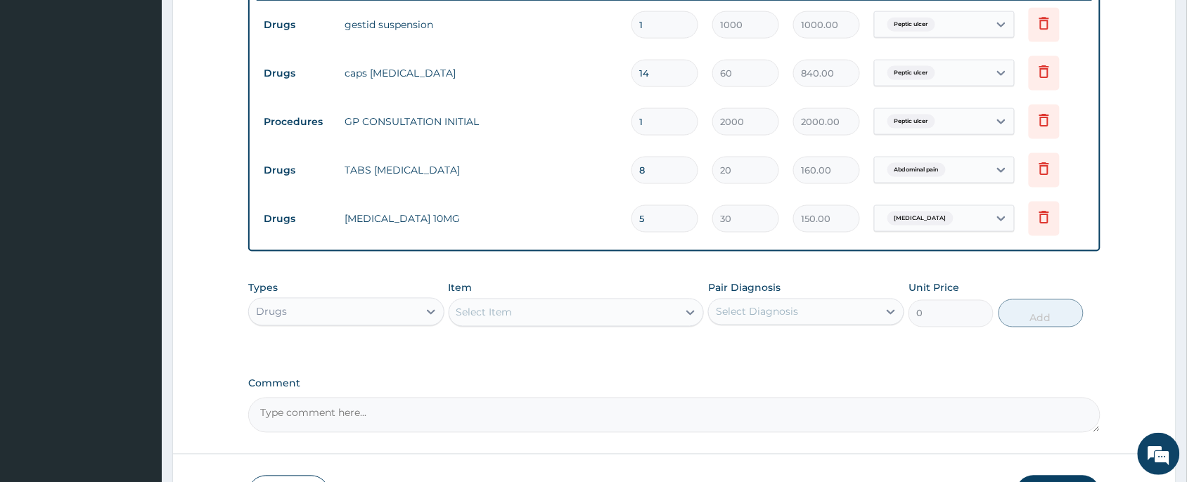
scroll to position [658, 0]
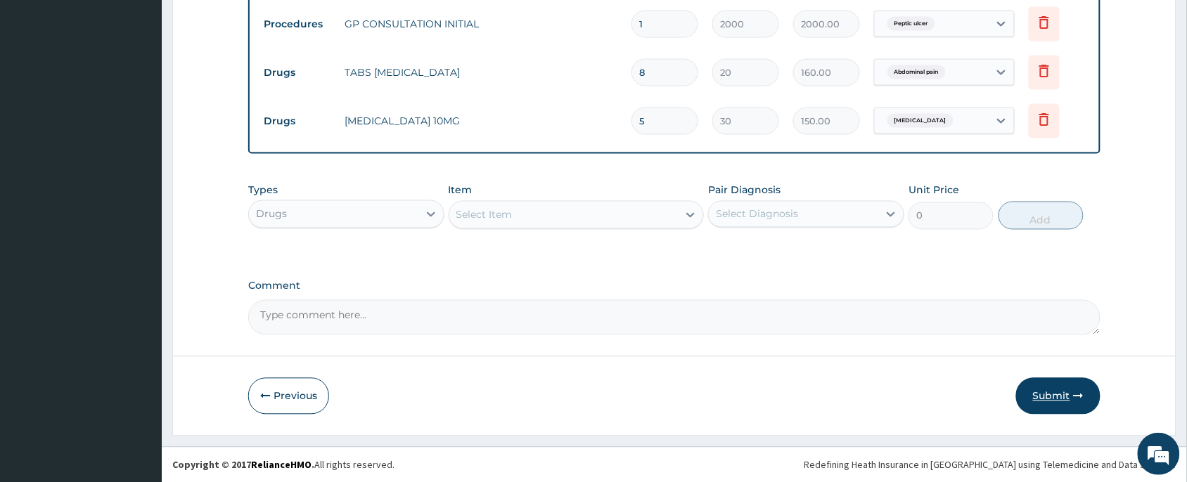
click at [1063, 405] on button "Submit" at bounding box center [1058, 396] width 84 height 37
